Goal: Transaction & Acquisition: Download file/media

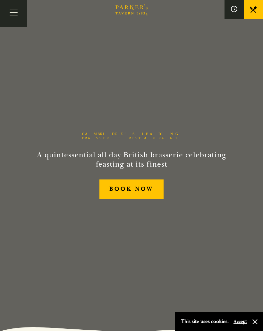
click at [18, 15] on button "Toggle navigation" at bounding box center [13, 13] width 27 height 27
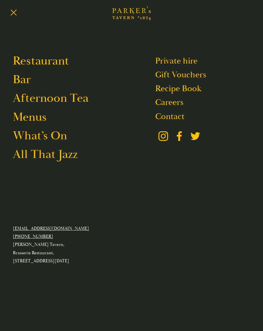
click at [29, 118] on link "Menus" at bounding box center [30, 116] width 34 height 15
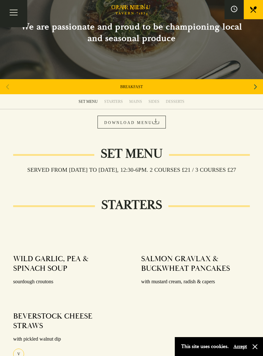
scroll to position [41, 0]
click at [245, 87] on div "BREAKFAST" at bounding box center [131, 87] width 263 height 15
click at [253, 89] on div "Next slide" at bounding box center [255, 87] width 9 height 14
click at [251, 87] on div "Next slide" at bounding box center [255, 87] width 9 height 14
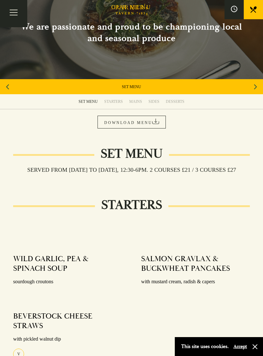
click at [252, 89] on div "Next slide" at bounding box center [255, 87] width 9 height 14
click at [45, 93] on div "SUNDAY ROAST" at bounding box center [131, 86] width 263 height 15
click at [54, 86] on div "SUNDAY ROAST" at bounding box center [131, 86] width 263 height 15
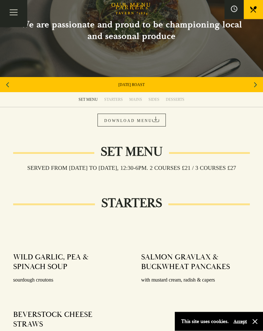
scroll to position [43, 0]
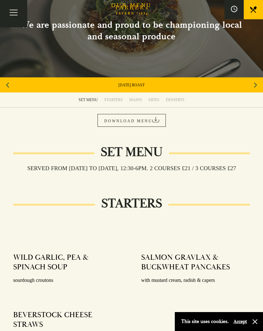
click at [82, 85] on div "SUNDAY ROAST" at bounding box center [131, 84] width 263 height 15
click at [114, 122] on link "DOWNLOAD MENU" at bounding box center [131, 120] width 68 height 13
